Goal: Transaction & Acquisition: Purchase product/service

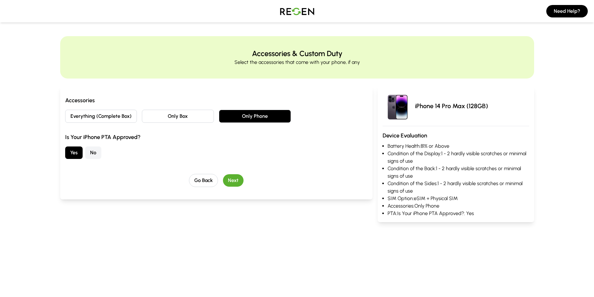
click at [105, 116] on button "Everything (Complete Box)" at bounding box center [101, 116] width 72 height 13
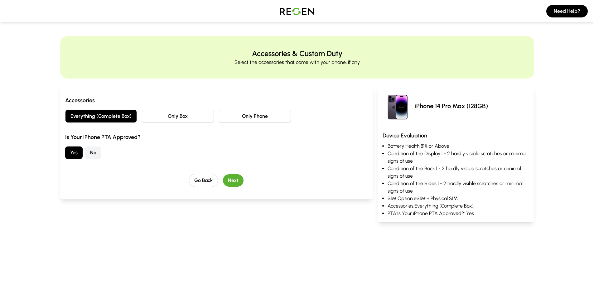
click at [235, 183] on button "Next" at bounding box center [233, 180] width 21 height 12
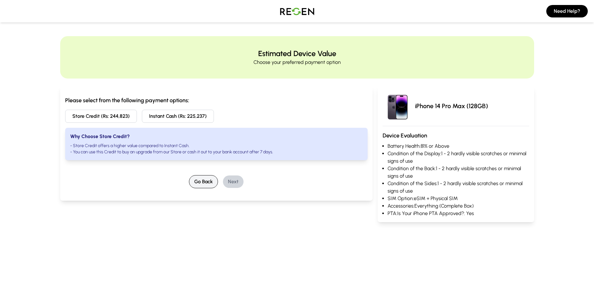
click at [203, 183] on button "Go Back" at bounding box center [203, 181] width 29 height 13
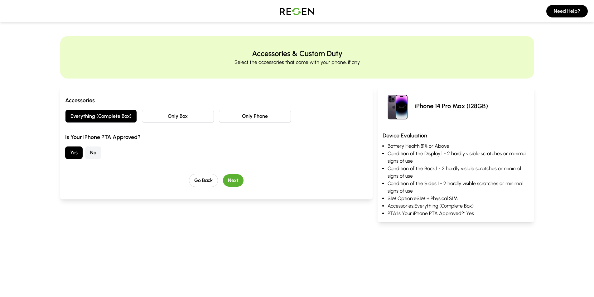
click at [173, 116] on button "Only Box" at bounding box center [178, 116] width 72 height 13
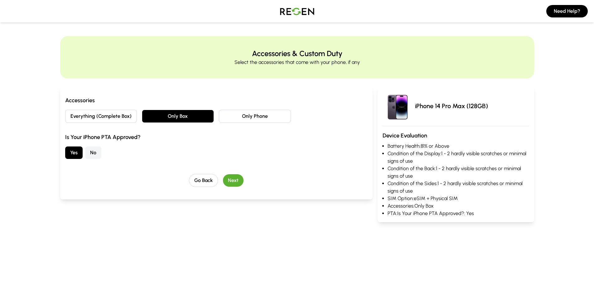
click at [233, 180] on button "Next" at bounding box center [233, 180] width 21 height 12
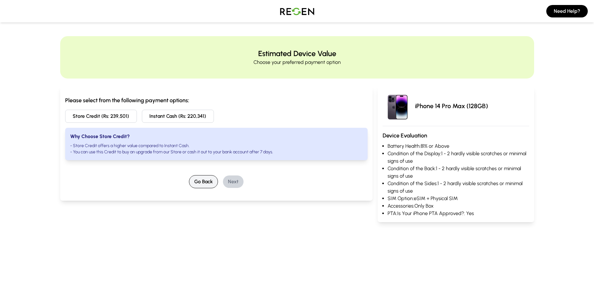
click at [199, 181] on button "Go Back" at bounding box center [203, 181] width 29 height 13
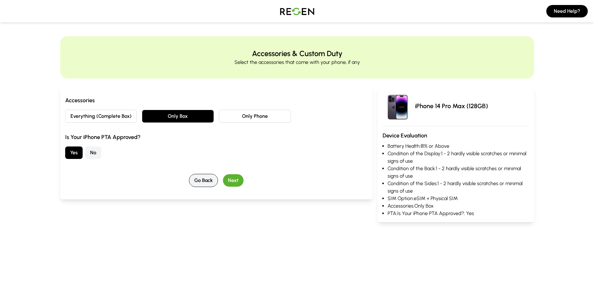
click at [199, 181] on button "Go Back" at bounding box center [203, 180] width 29 height 13
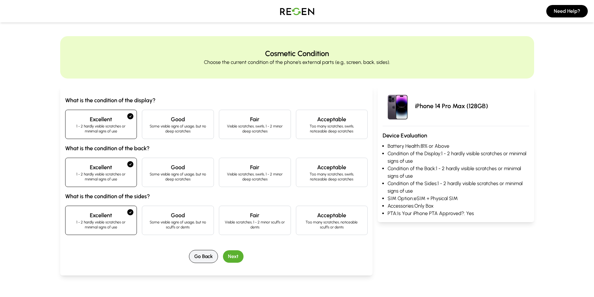
click at [199, 258] on button "Go Back" at bounding box center [203, 256] width 29 height 13
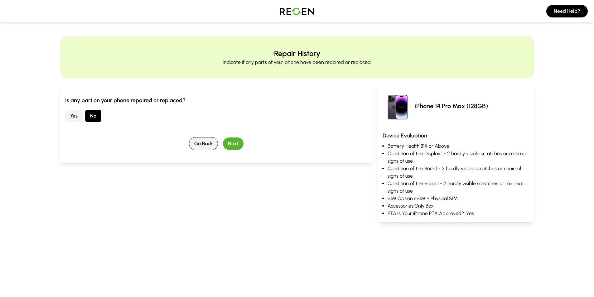
click at [199, 143] on button "Go Back" at bounding box center [203, 143] width 29 height 13
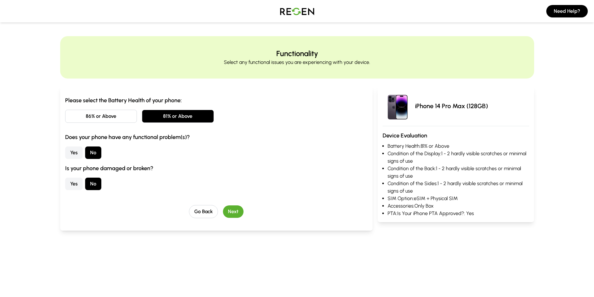
click at [106, 117] on button "86% or Above" at bounding box center [101, 116] width 72 height 13
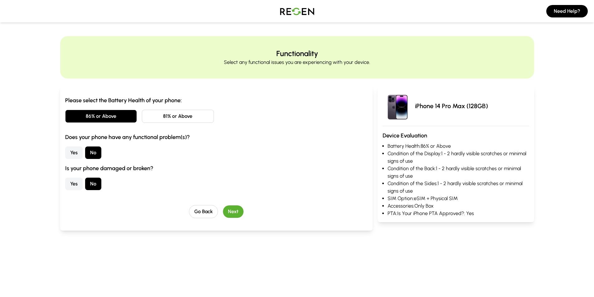
click at [238, 214] on button "Next" at bounding box center [233, 212] width 21 height 12
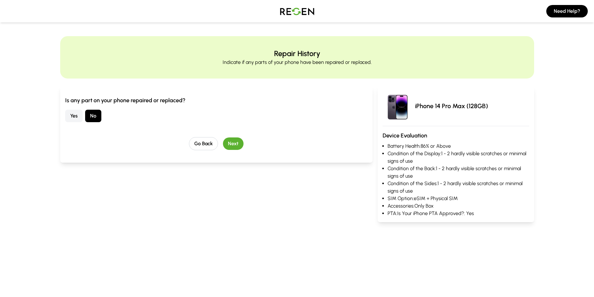
click at [236, 146] on button "Next" at bounding box center [233, 144] width 21 height 12
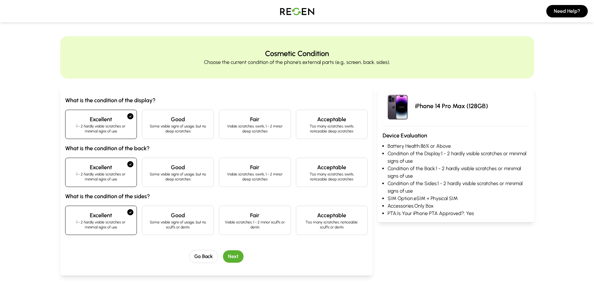
click at [236, 256] on button "Next" at bounding box center [233, 257] width 21 height 12
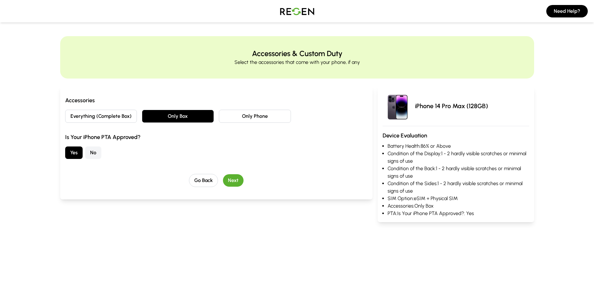
click at [236, 180] on button "Next" at bounding box center [233, 180] width 21 height 12
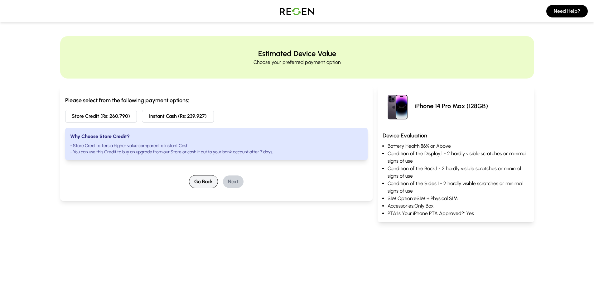
click at [200, 180] on button "Go Back" at bounding box center [203, 181] width 29 height 13
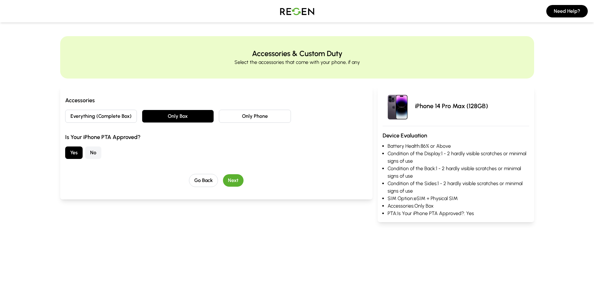
click at [100, 118] on button "Everything (Complete Box)" at bounding box center [101, 116] width 72 height 13
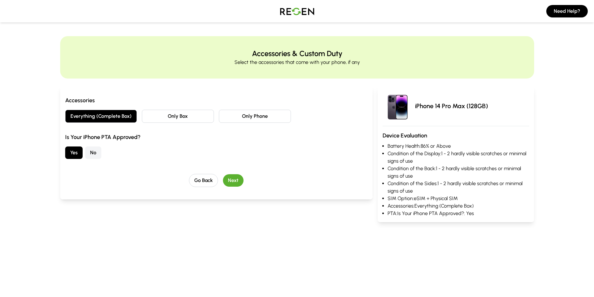
click at [233, 183] on button "Next" at bounding box center [233, 180] width 21 height 12
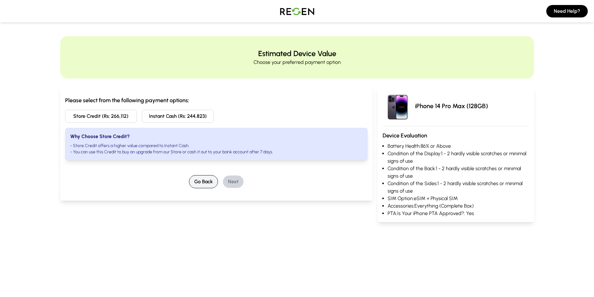
click at [198, 185] on button "Go Back" at bounding box center [203, 181] width 29 height 13
